Goal: Task Accomplishment & Management: Manage account settings

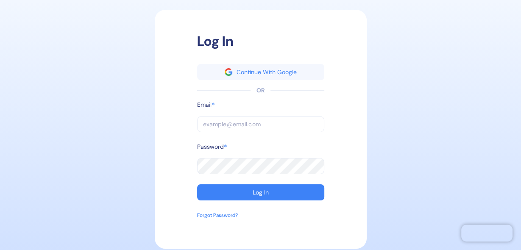
click at [232, 125] on input "text" at bounding box center [260, 124] width 127 height 16
type input "alexandra.velinova@goglobal.travel"
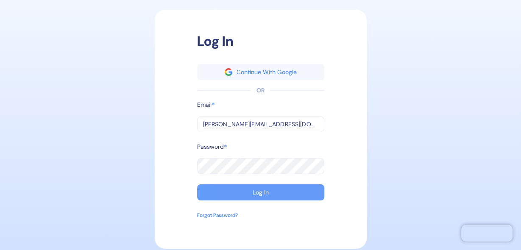
click at [244, 189] on button "Log In" at bounding box center [260, 192] width 127 height 16
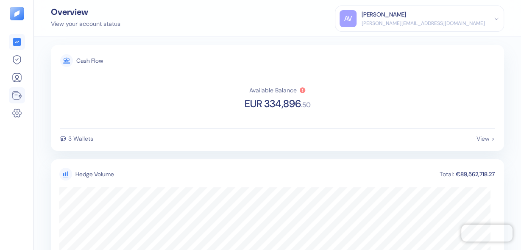
click at [20, 97] on icon at bounding box center [17, 95] width 10 height 10
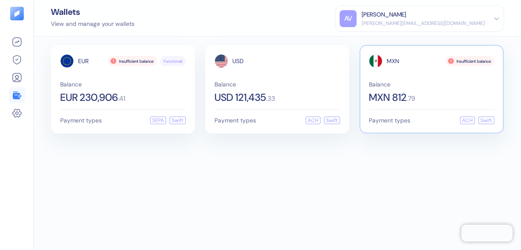
click at [411, 98] on span ". 79" at bounding box center [411, 98] width 8 height 7
